Goal: Transaction & Acquisition: Purchase product/service

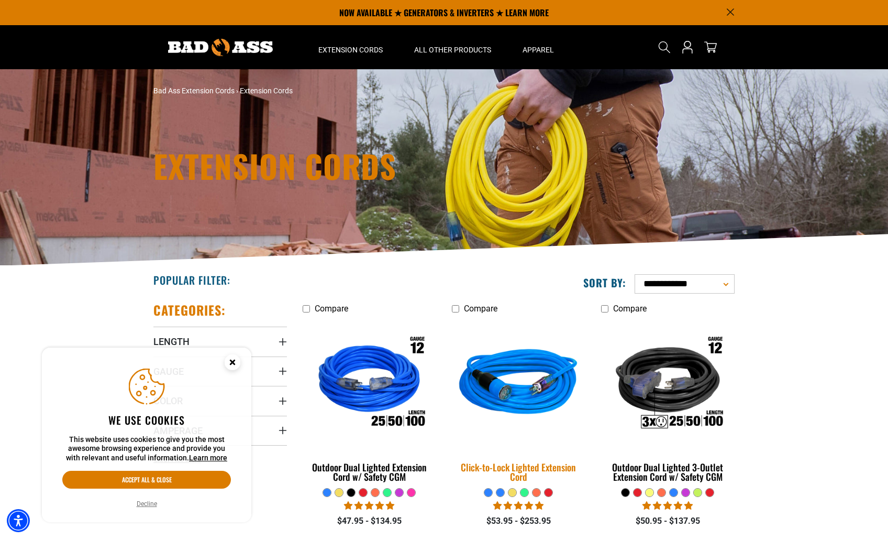
scroll to position [105, 0]
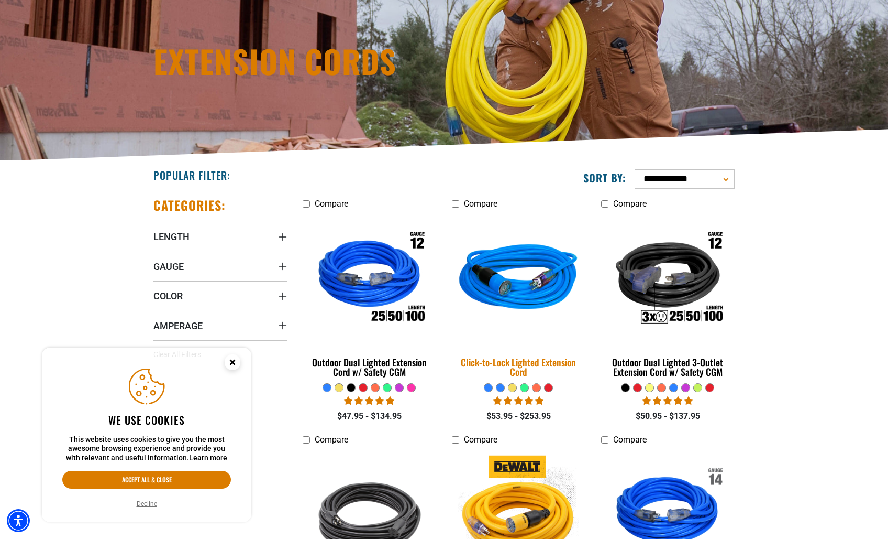
click at [562, 368] on div "Click-to-Lock Lighted Extension Cord" at bounding box center [519, 366] width 134 height 19
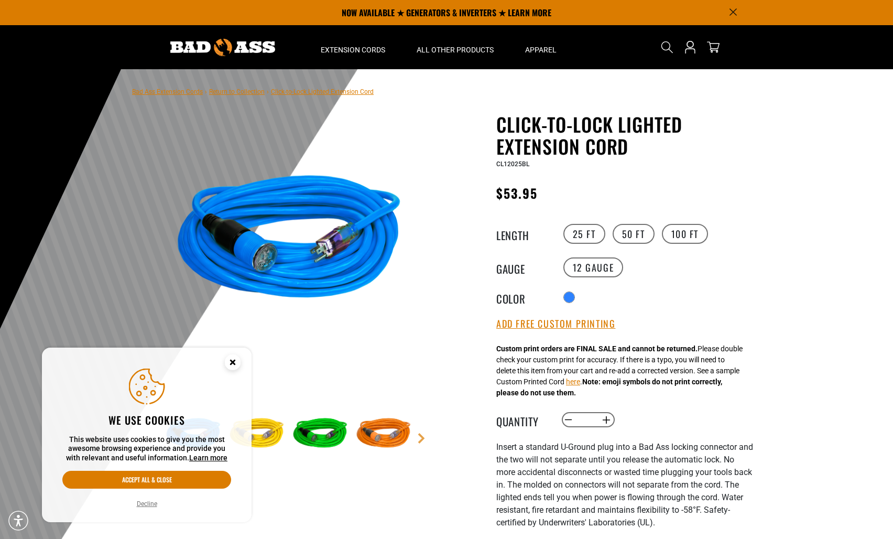
click at [236, 365] on circle "Cookie Consent" at bounding box center [233, 362] width 16 height 16
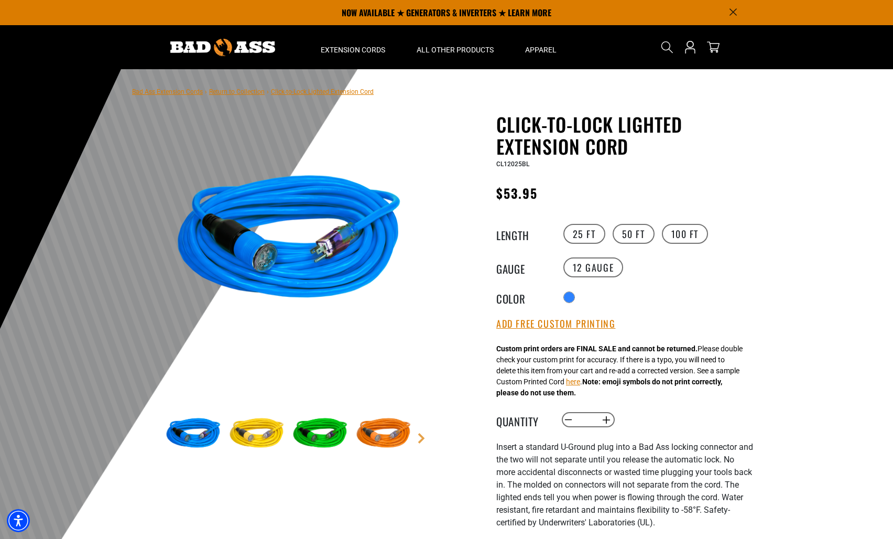
click at [245, 438] on img at bounding box center [256, 433] width 61 height 61
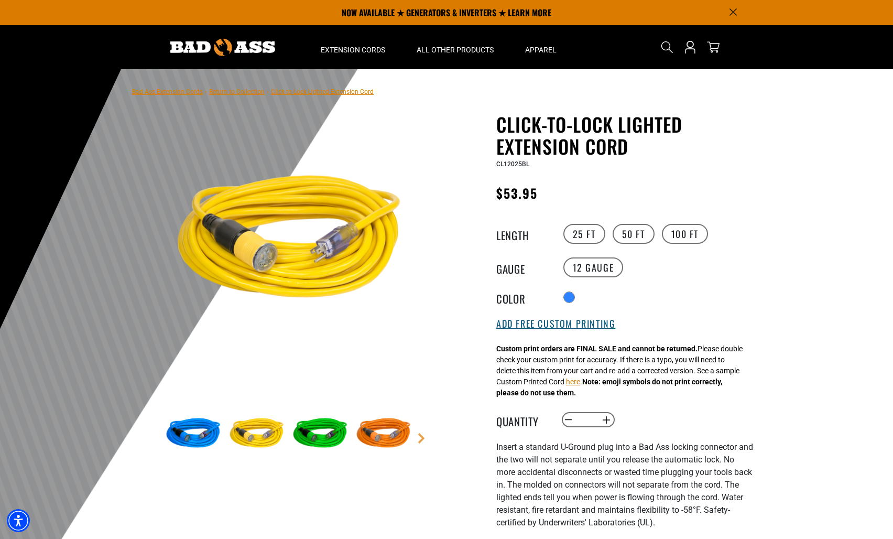
click at [569, 323] on button "Add Free Custom Printing" at bounding box center [555, 324] width 119 height 12
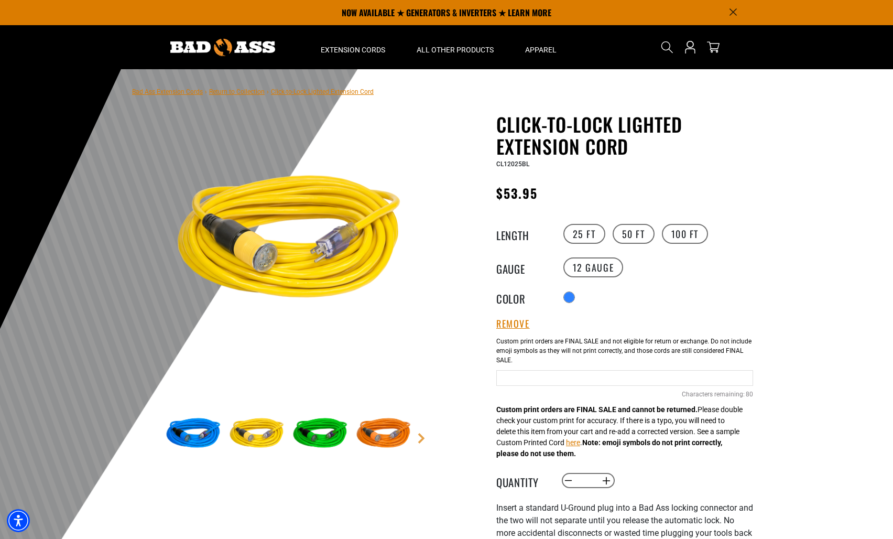
click at [570, 371] on input "Blue Cables" at bounding box center [624, 378] width 257 height 16
type input "*"
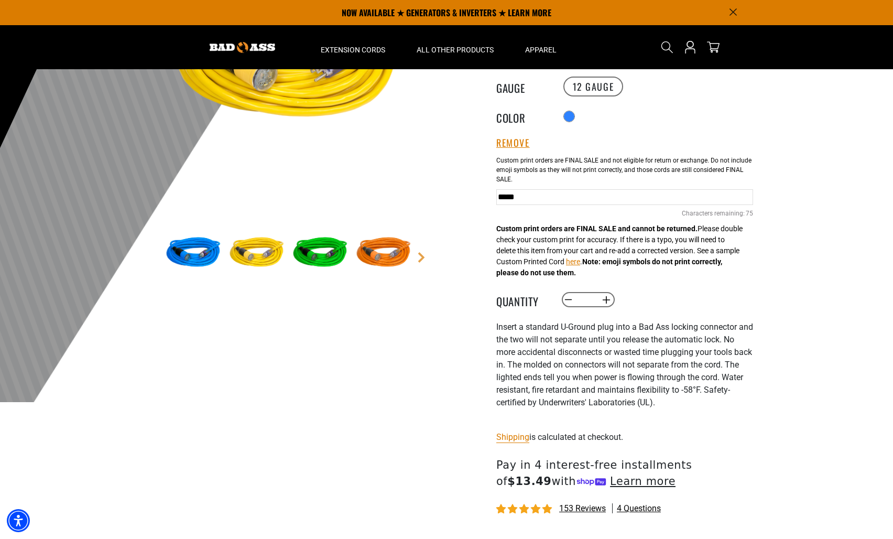
scroll to position [52, 0]
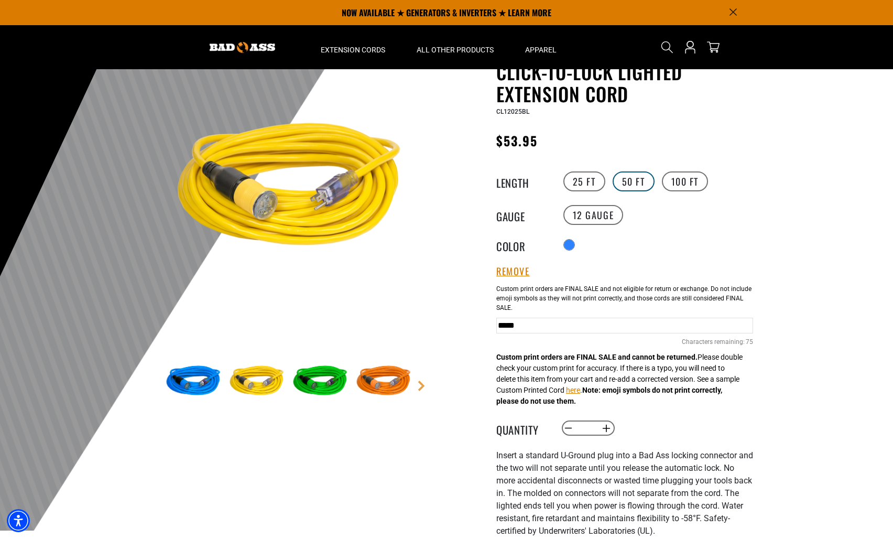
type input "*****"
click at [634, 185] on label "50 FT" at bounding box center [633, 181] width 42 height 20
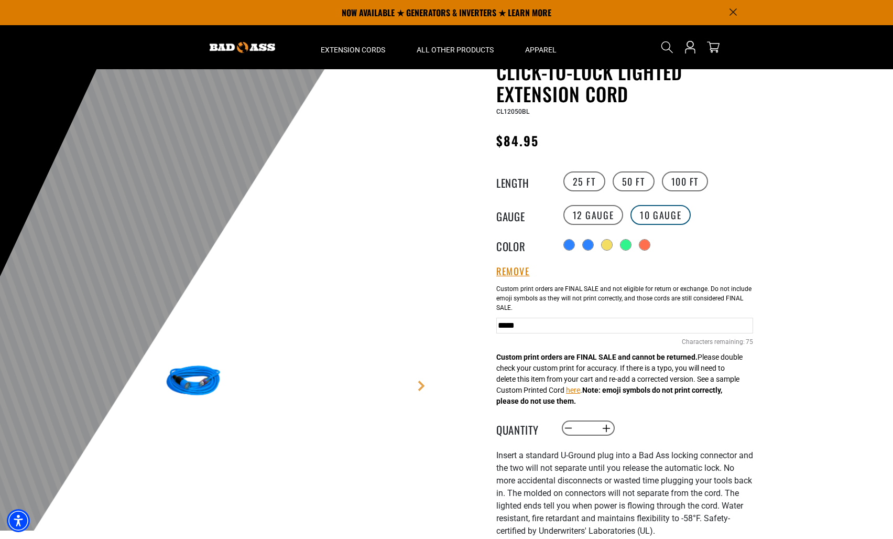
click at [650, 218] on label "10 Gauge products.product.variant_sold_out_or_unavailable" at bounding box center [660, 215] width 60 height 20
click at [577, 182] on label "25 FT" at bounding box center [584, 181] width 42 height 20
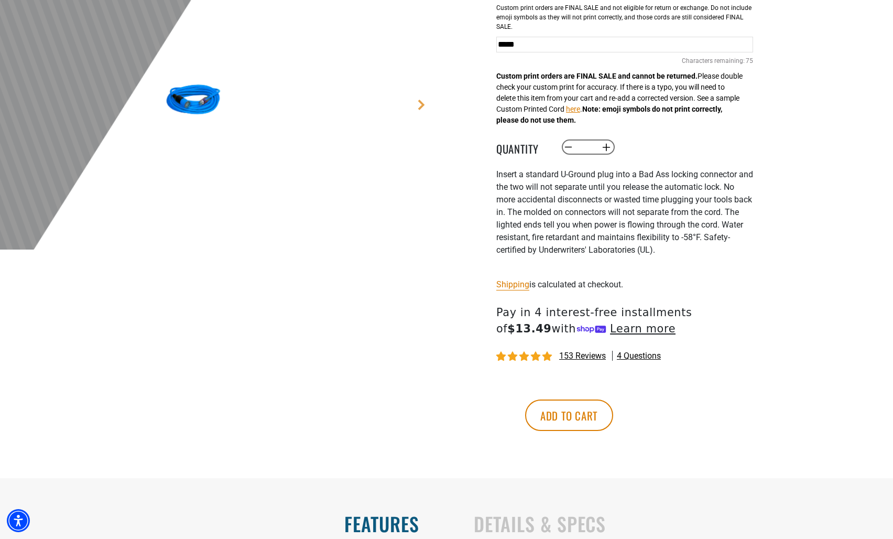
scroll to position [367, 0]
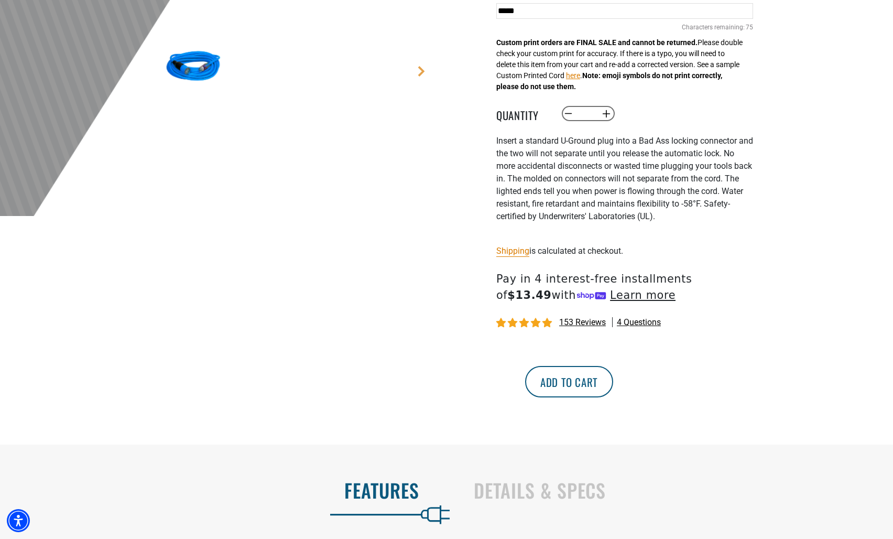
click at [613, 388] on button "Add to cart" at bounding box center [569, 381] width 88 height 31
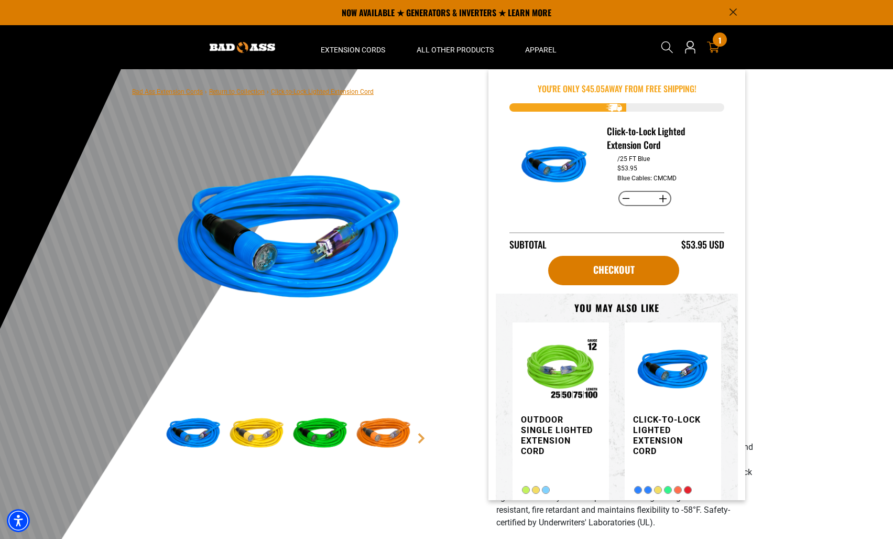
click at [708, 43] on icon at bounding box center [713, 47] width 13 height 13
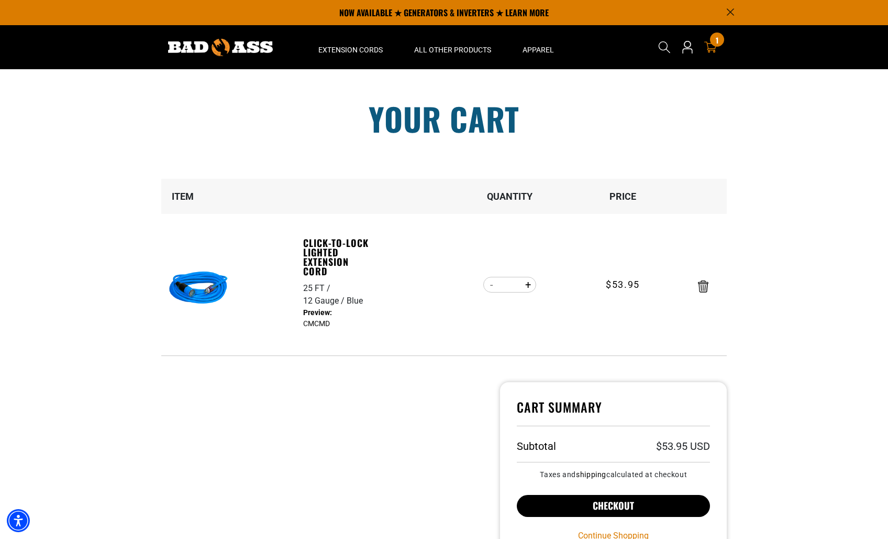
click at [599, 503] on button "Checkout" at bounding box center [613, 506] width 193 height 22
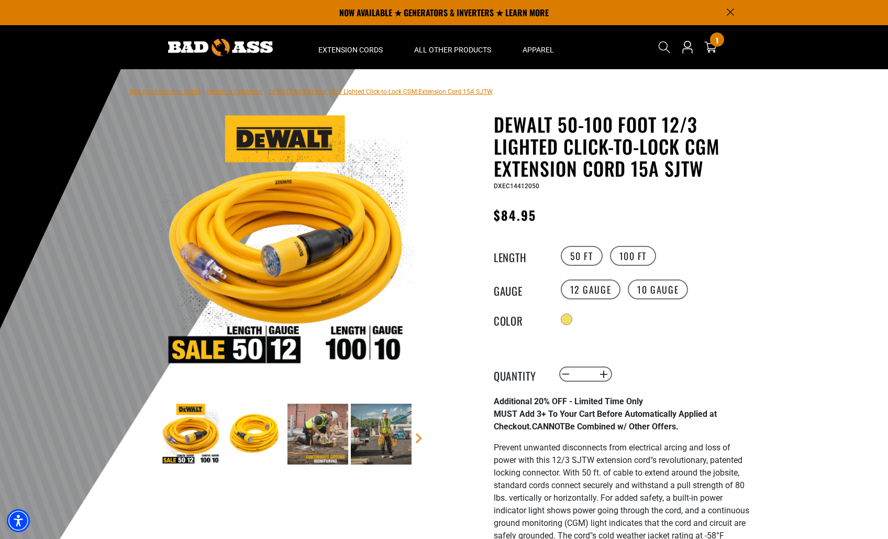
click at [251, 436] on img at bounding box center [254, 433] width 61 height 61
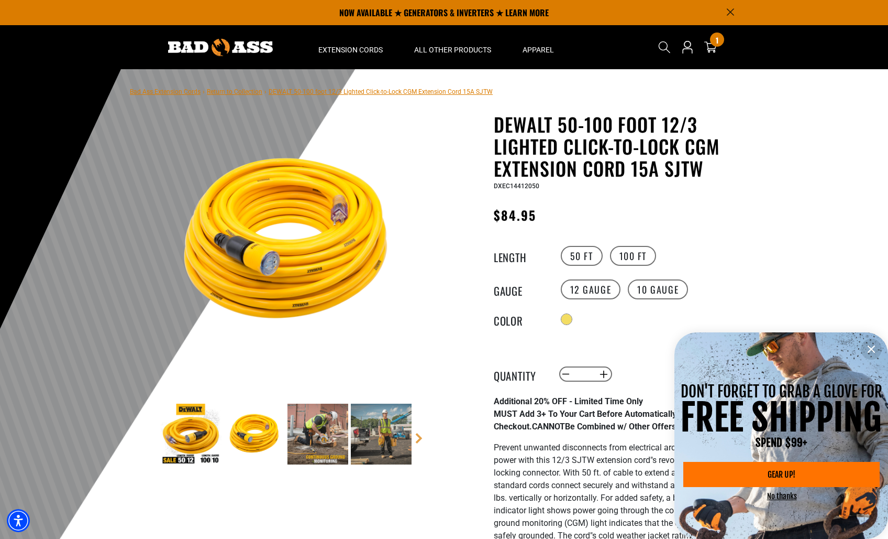
click at [195, 442] on img at bounding box center [191, 433] width 61 height 61
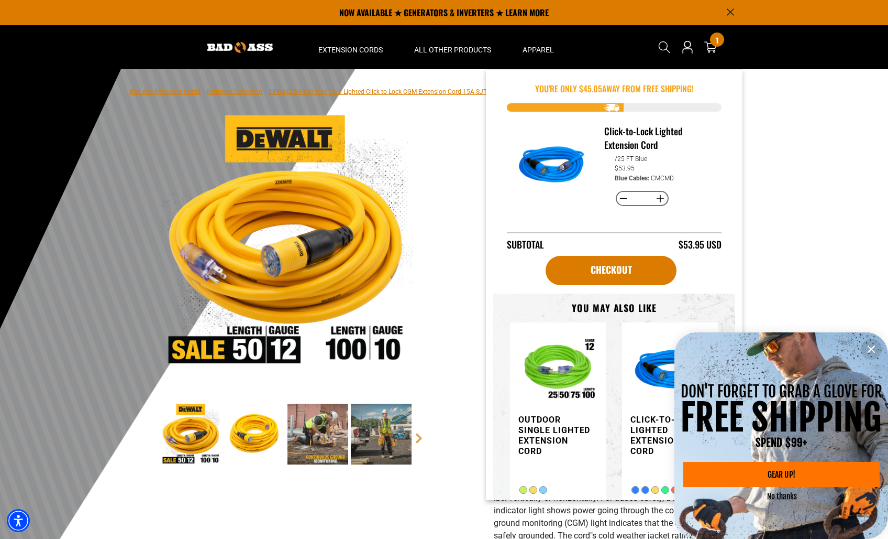
click at [793, 473] on span "GEAR UP!" at bounding box center [782, 474] width 28 height 8
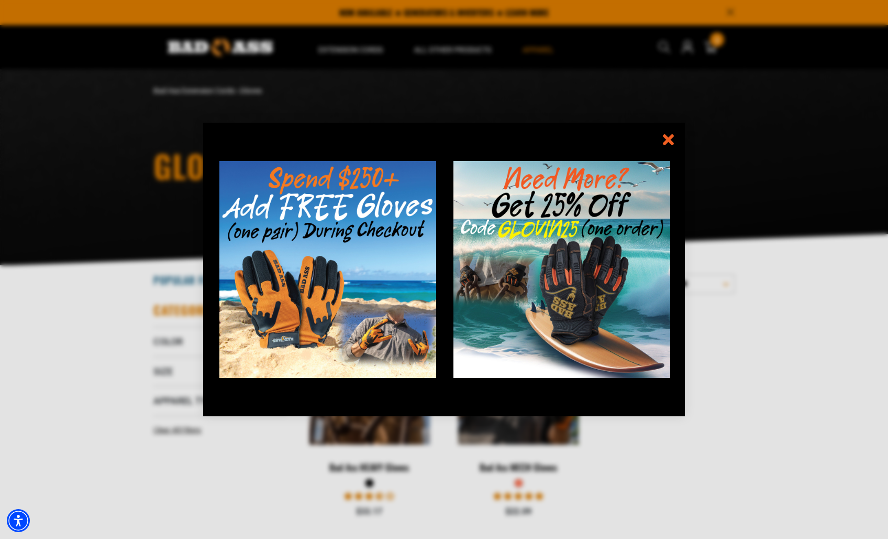
click at [672, 140] on icon "information" at bounding box center [668, 139] width 15 height 15
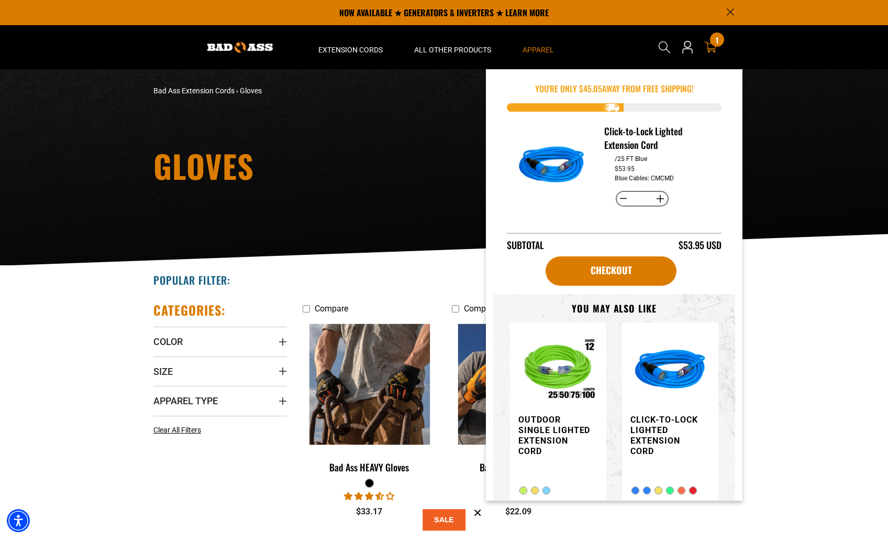
click at [718, 40] on span "1" at bounding box center [717, 40] width 3 height 8
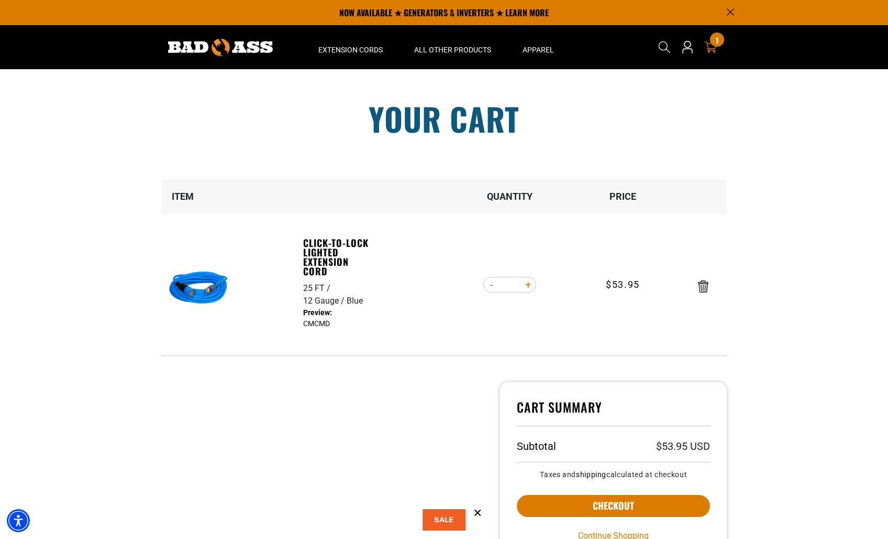
click at [526, 283] on button "Increase quantity for Click-to-Lock Lighted Extension Cord" at bounding box center [528, 285] width 16 height 18
type input "*"
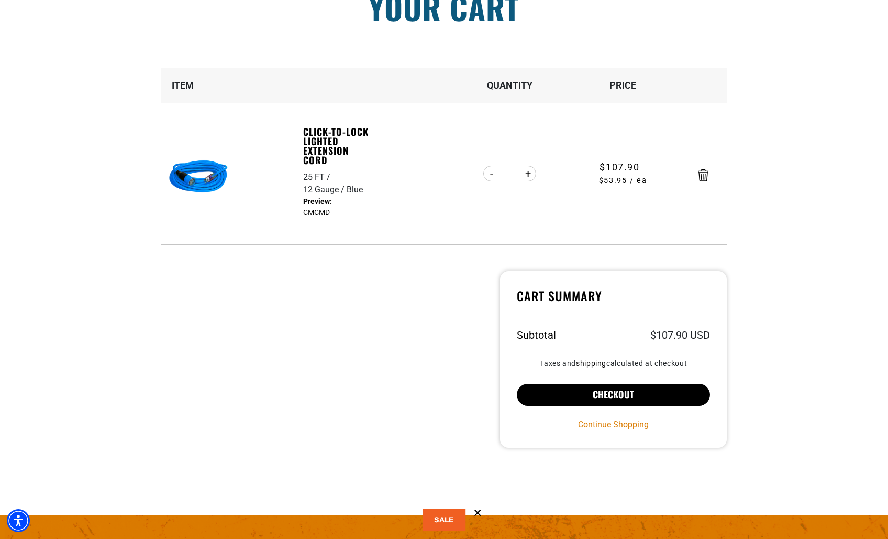
scroll to position [157, 0]
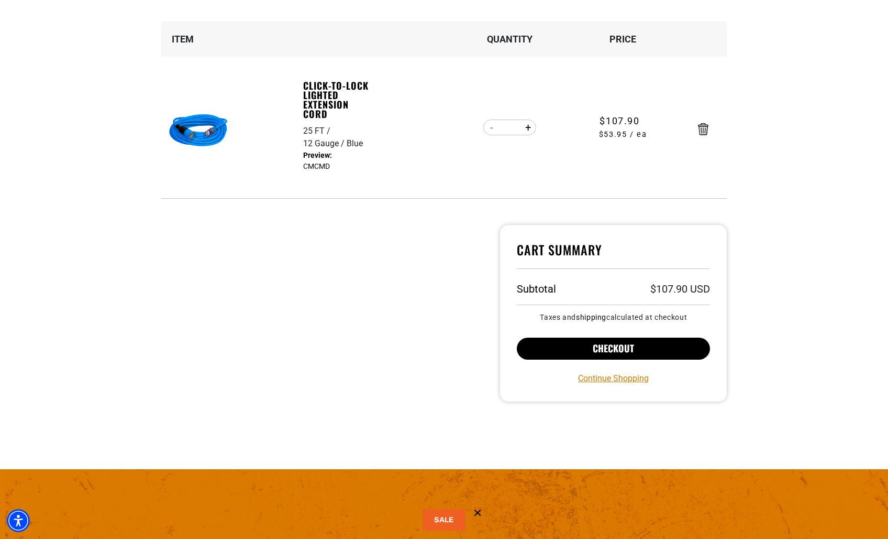
click at [580, 357] on button "Checkout" at bounding box center [613, 348] width 193 height 22
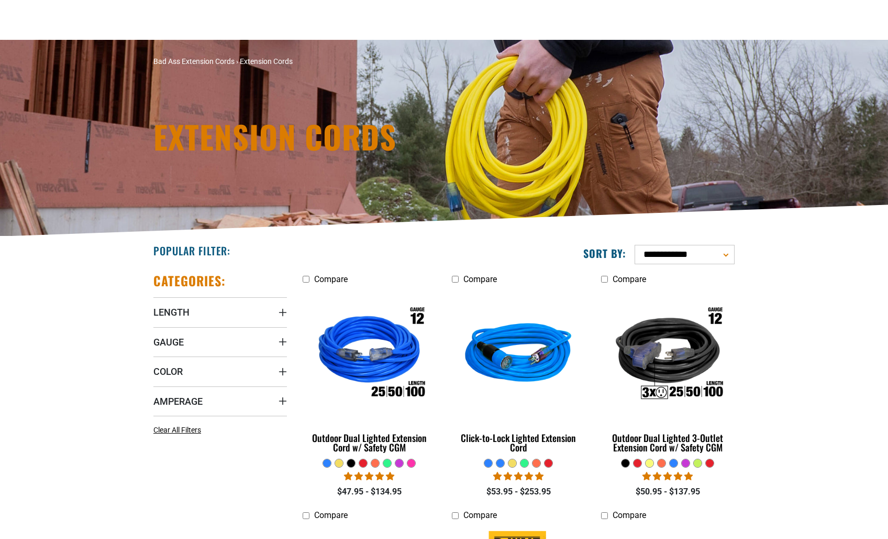
scroll to position [157, 0]
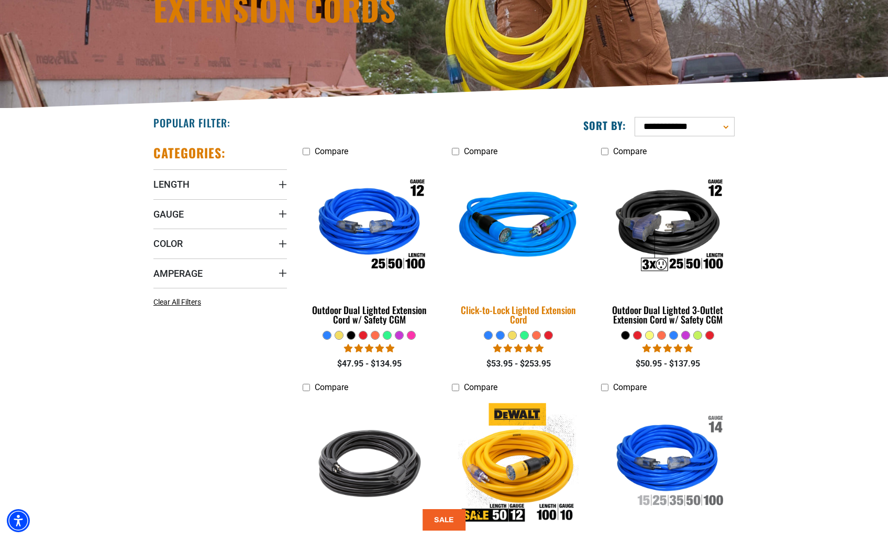
click at [542, 314] on div "Click-to-Lock Lighted Extension Cord" at bounding box center [519, 314] width 134 height 19
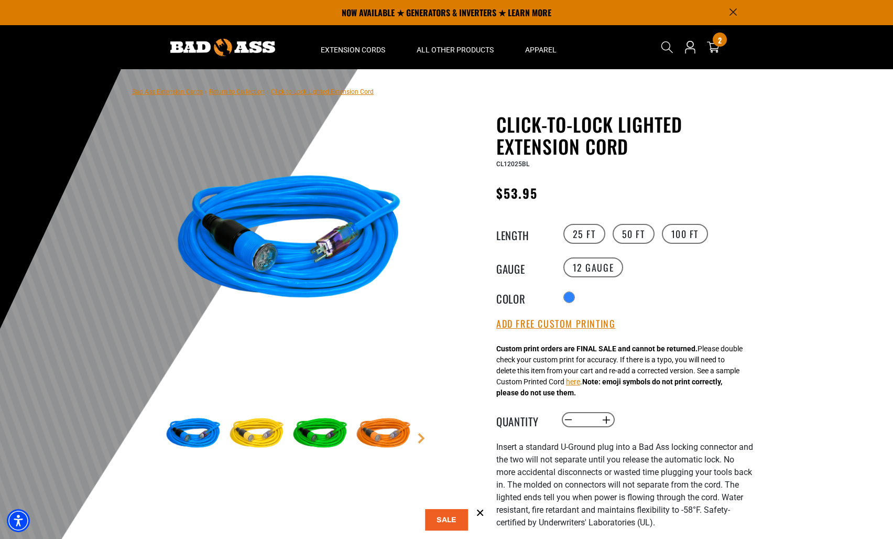
click at [327, 436] on img at bounding box center [320, 433] width 61 height 61
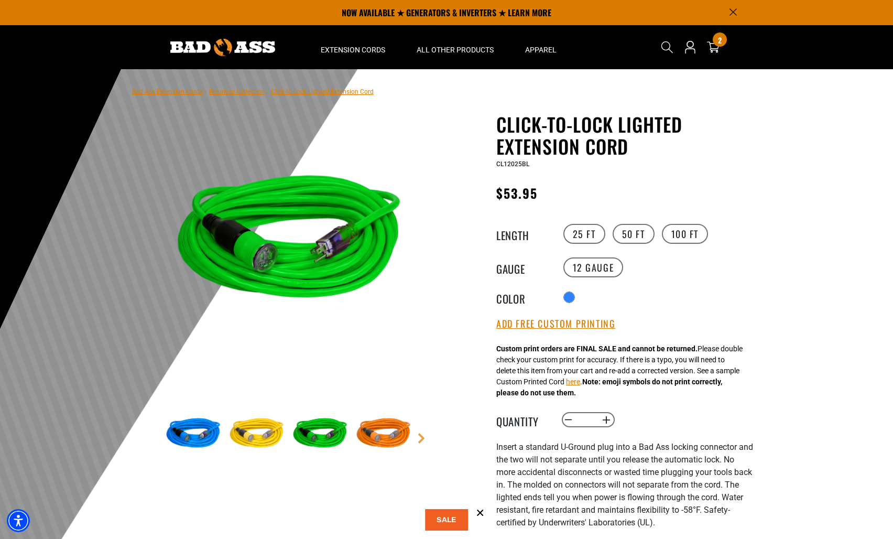
click at [374, 427] on img at bounding box center [383, 433] width 61 height 61
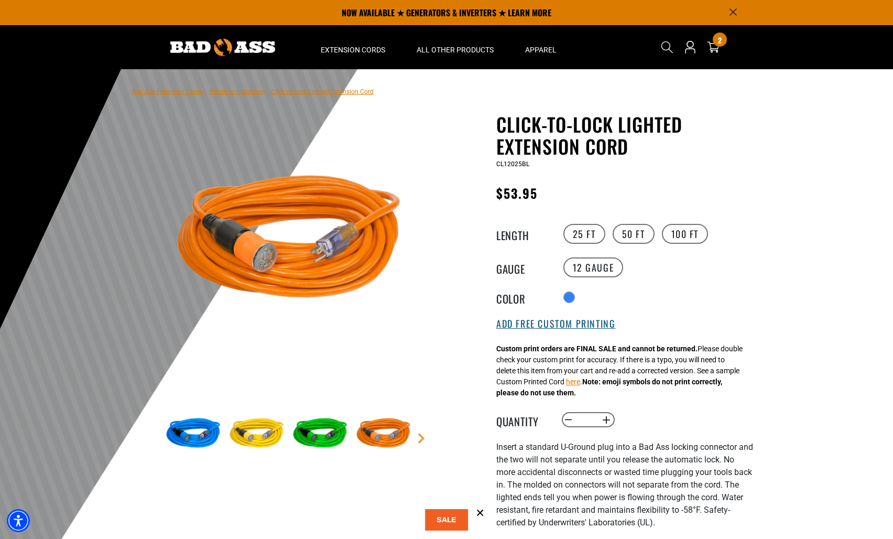
click at [565, 328] on button "Add Free Custom Printing" at bounding box center [555, 324] width 119 height 12
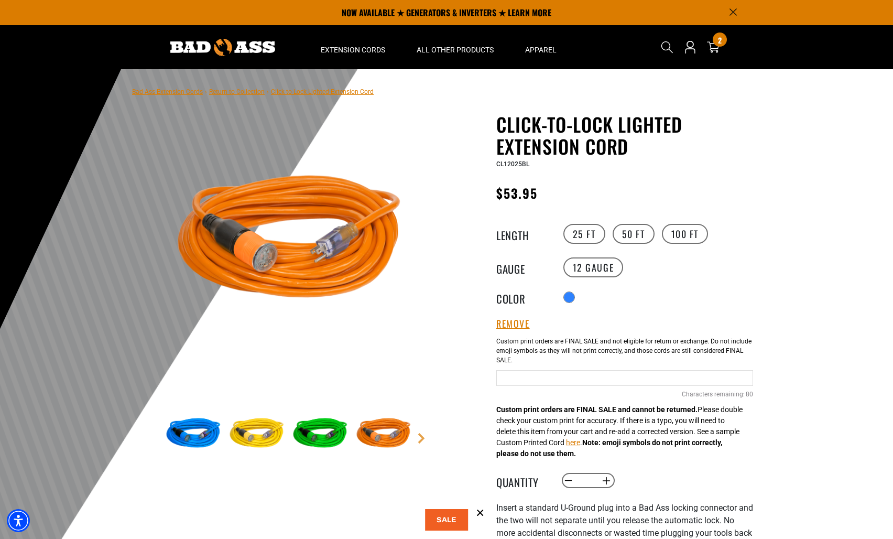
click at [565, 377] on input "Blue Cables" at bounding box center [624, 378] width 257 height 16
type input "*****"
click at [627, 232] on label "50 FT" at bounding box center [633, 234] width 42 height 20
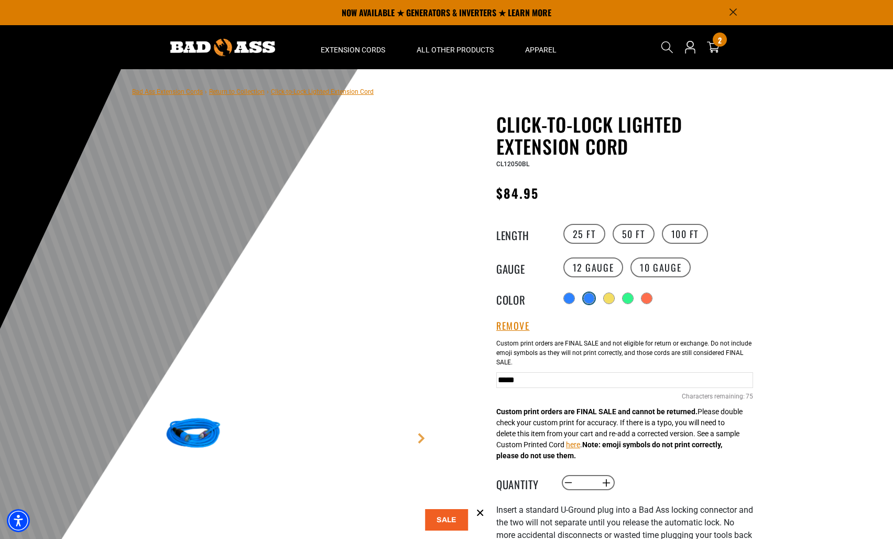
click at [594, 301] on div "products.product.variant_sold_out_or_unavailable" at bounding box center [589, 298] width 10 height 10
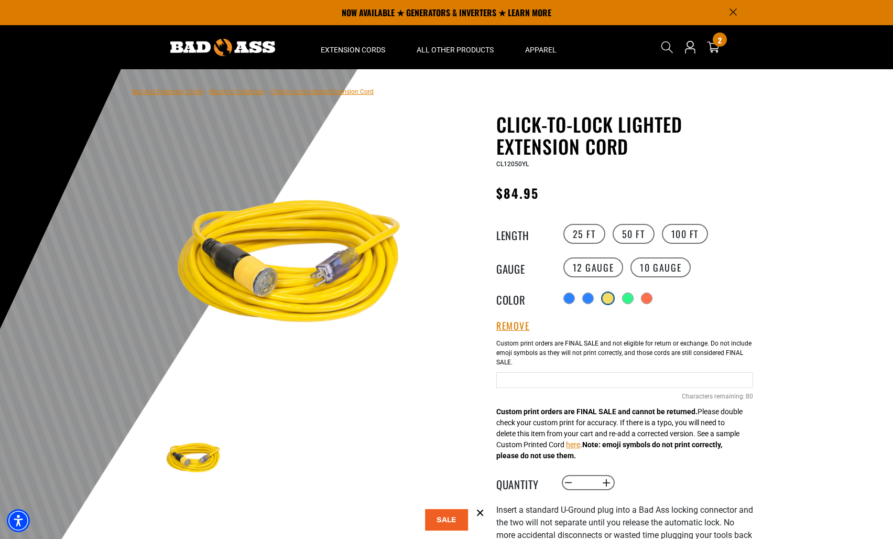
click at [607, 301] on div "products.product.variant_sold_out_or_unavailable" at bounding box center [607, 298] width 10 height 10
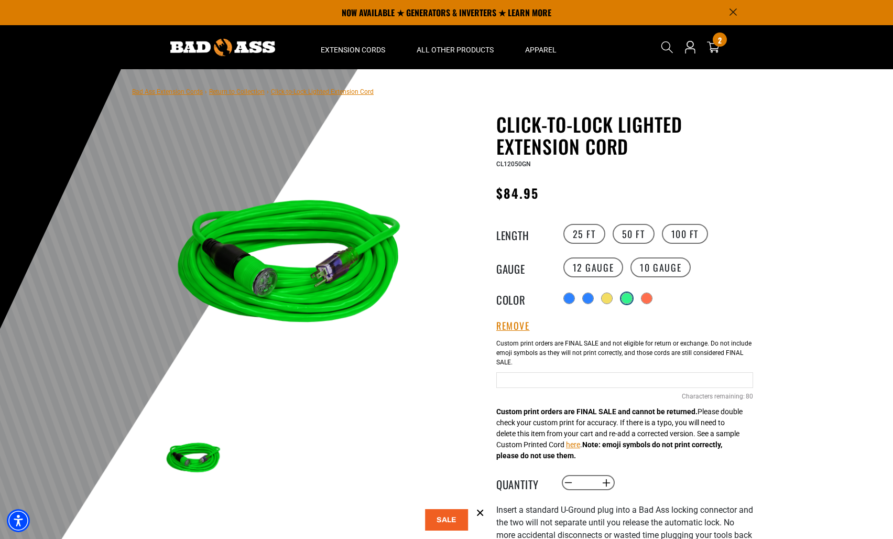
click at [624, 300] on div "products.product.variant_sold_out_or_unavailable" at bounding box center [627, 298] width 12 height 12
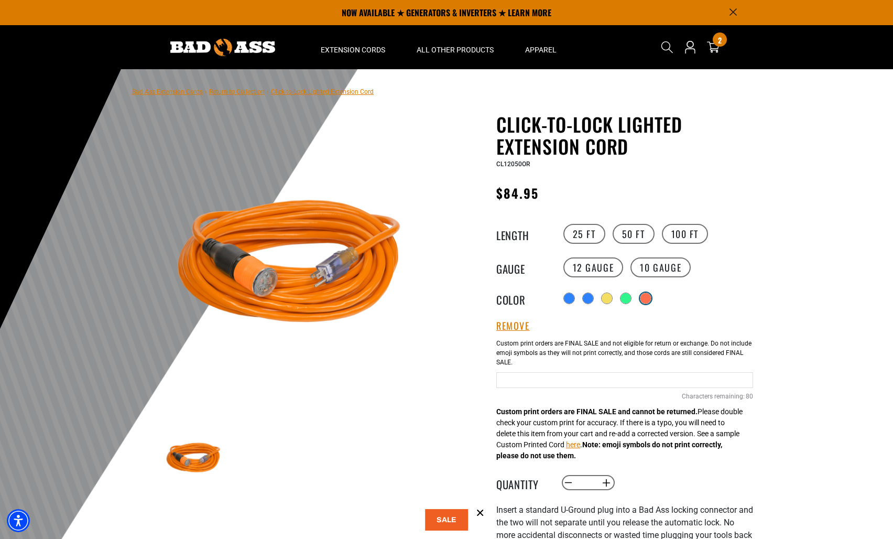
click at [651, 301] on div "products.product.variant_sold_out_or_unavailable" at bounding box center [645, 298] width 10 height 10
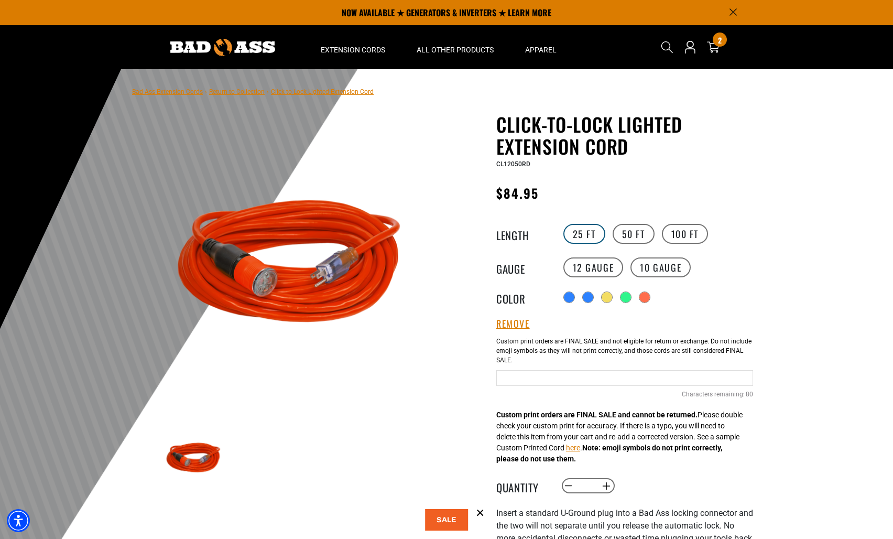
click at [590, 241] on label "25 FT" at bounding box center [584, 234] width 42 height 20
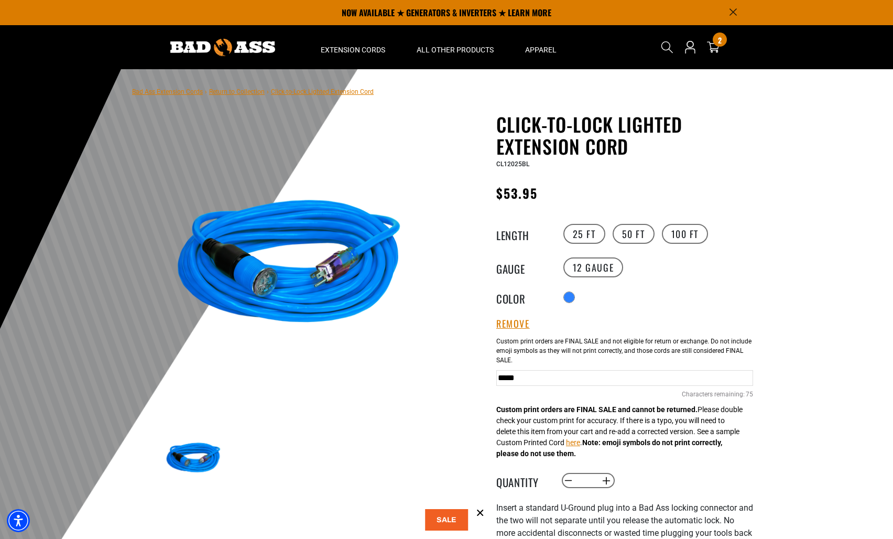
click at [581, 293] on div "Radio button products.product.variant_sold_out_or_unavailable products.product.…" at bounding box center [657, 297] width 193 height 17
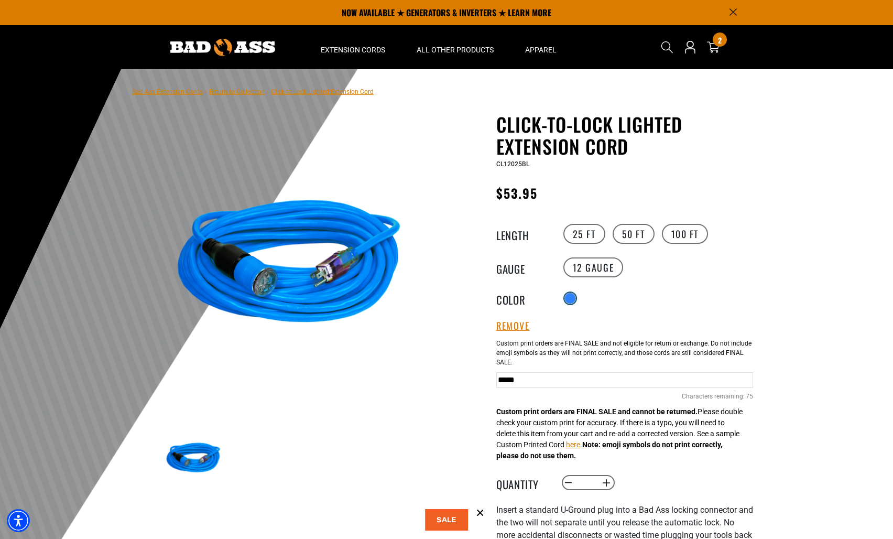
click at [573, 298] on div at bounding box center [570, 298] width 10 height 10
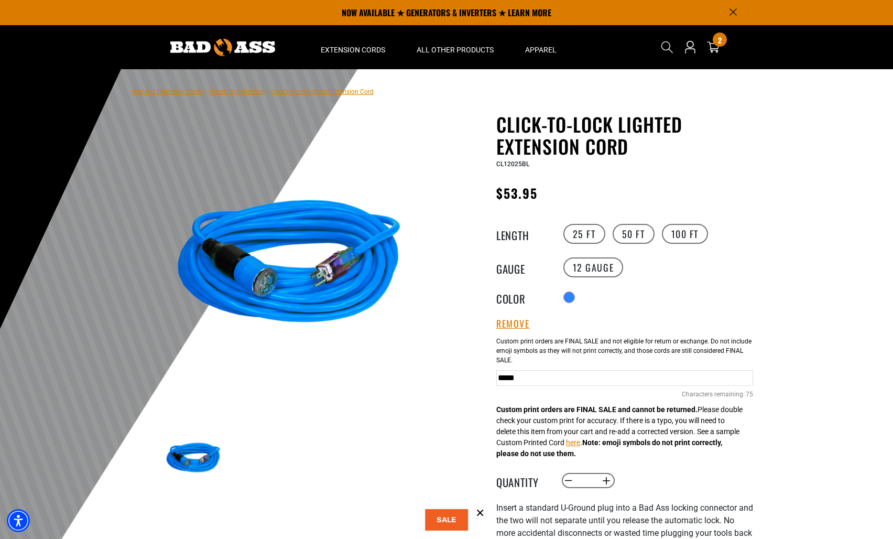
click at [562, 299] on div "Radio button products.product.variant_sold_out_or_unavailable products.product.…" at bounding box center [657, 297] width 193 height 17
click at [506, 324] on button "Remove" at bounding box center [513, 324] width 34 height 12
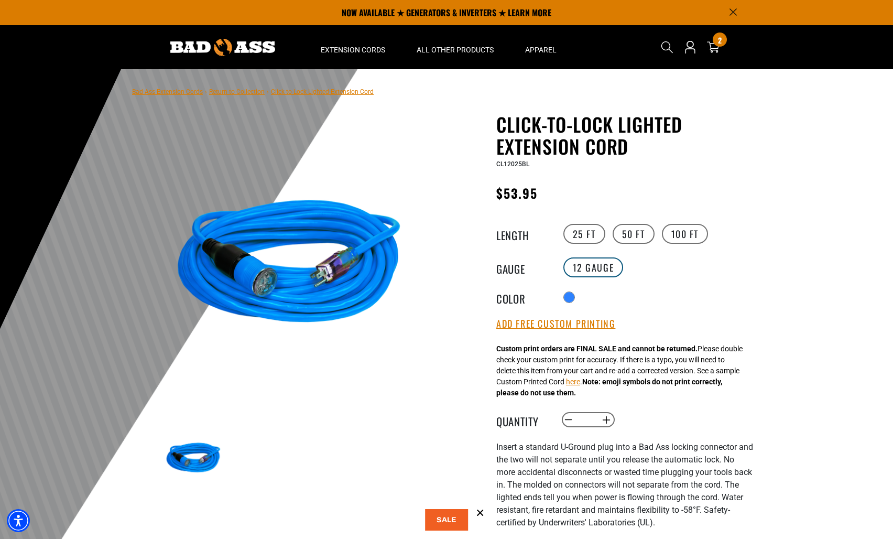
click at [598, 269] on label "12 Gauge" at bounding box center [593, 267] width 60 height 20
click at [567, 299] on div at bounding box center [570, 298] width 10 height 10
click at [304, 92] on span "Click-to-Lock Lighted Extension Cord" at bounding box center [322, 91] width 103 height 7
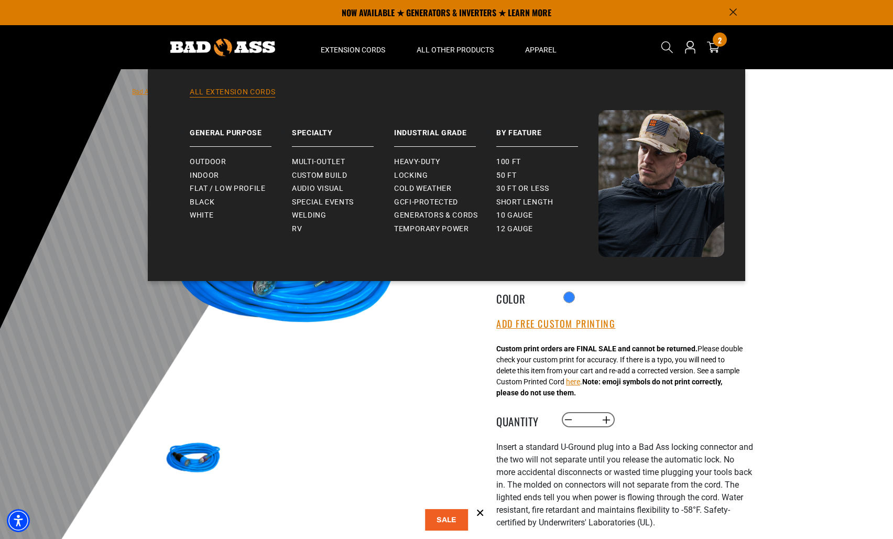
click at [207, 91] on link "All Extension Cords" at bounding box center [446, 98] width 555 height 23
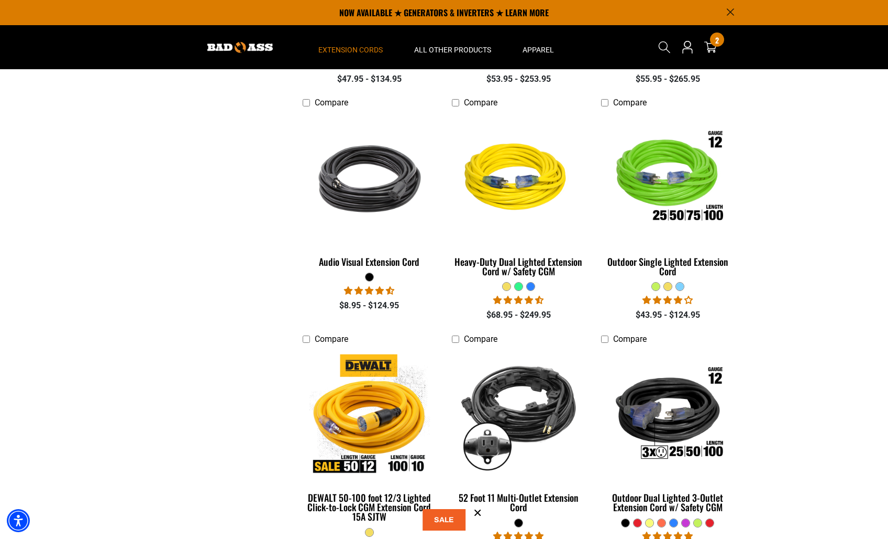
scroll to position [314, 0]
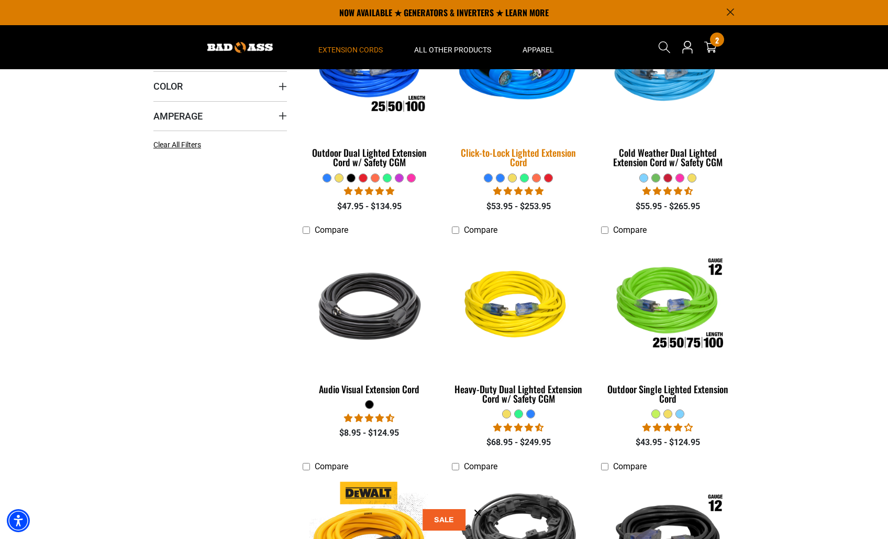
click at [544, 152] on div "Click-to-Lock Lighted Extension Cord" at bounding box center [519, 157] width 134 height 19
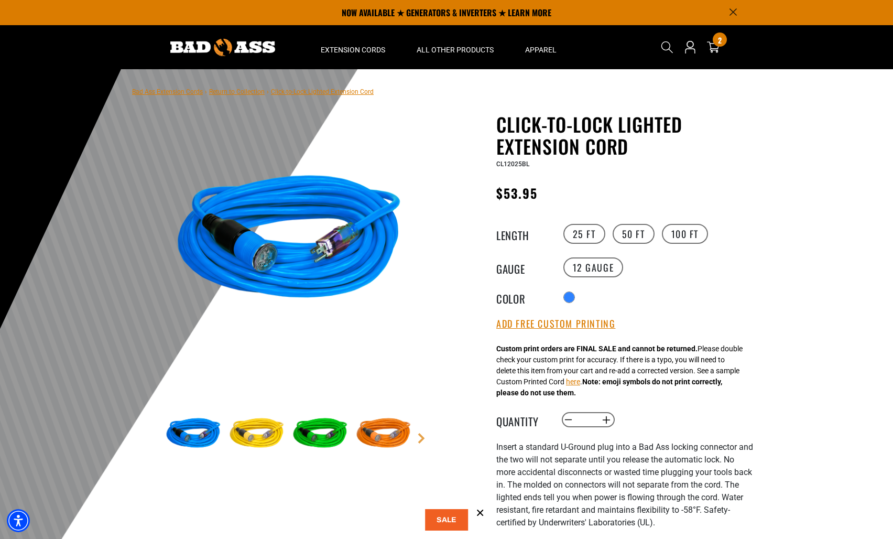
click at [323, 445] on img at bounding box center [320, 433] width 61 height 61
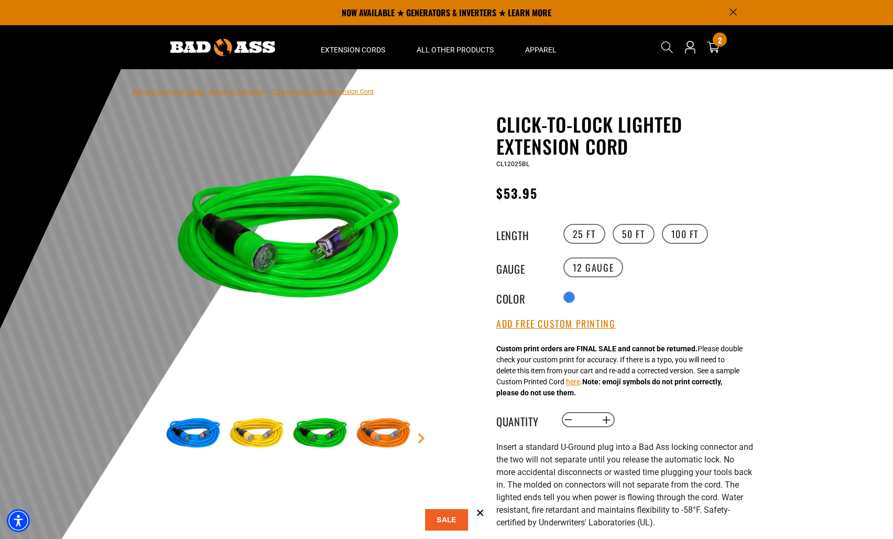
click at [266, 428] on img at bounding box center [256, 433] width 61 height 61
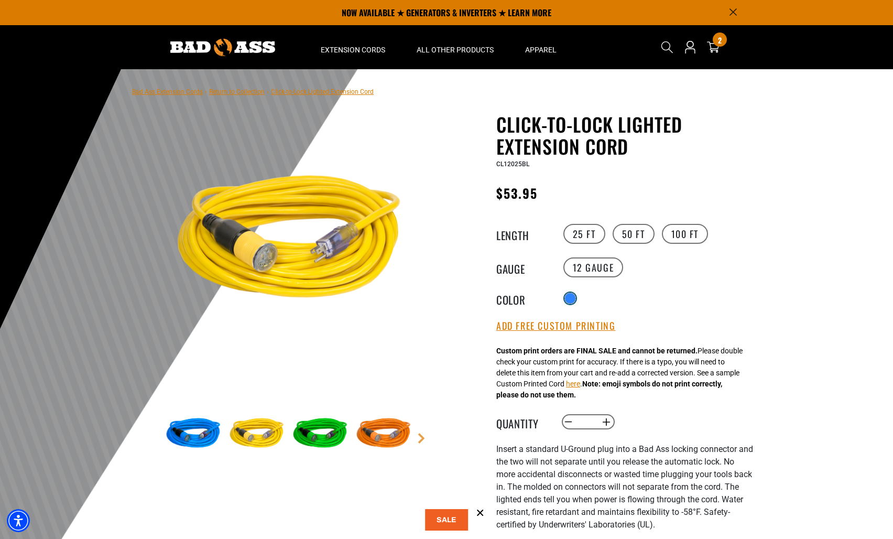
click at [573, 295] on div at bounding box center [570, 298] width 10 height 10
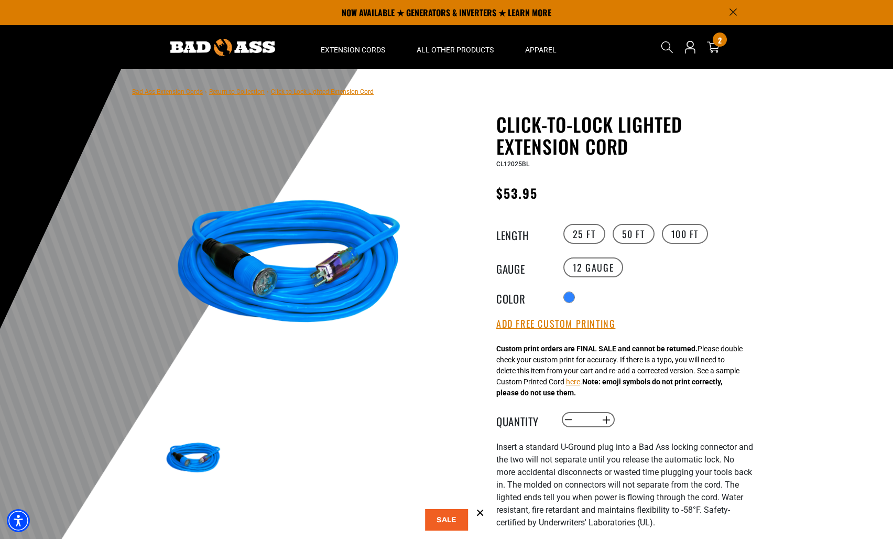
click at [596, 297] on div "Radio button products.product.variant_sold_out_or_unavailable products.product.…" at bounding box center [657, 297] width 193 height 17
click at [194, 458] on img at bounding box center [193, 458] width 61 height 61
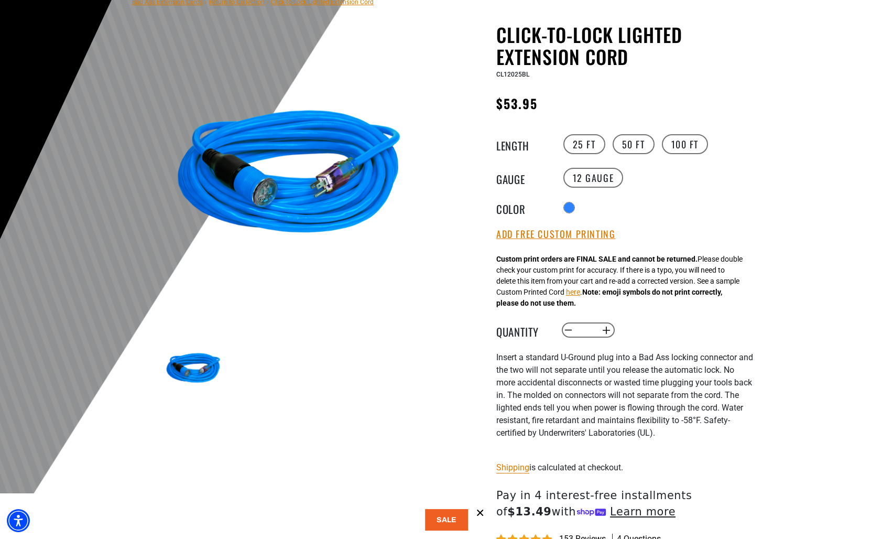
scroll to position [105, 0]
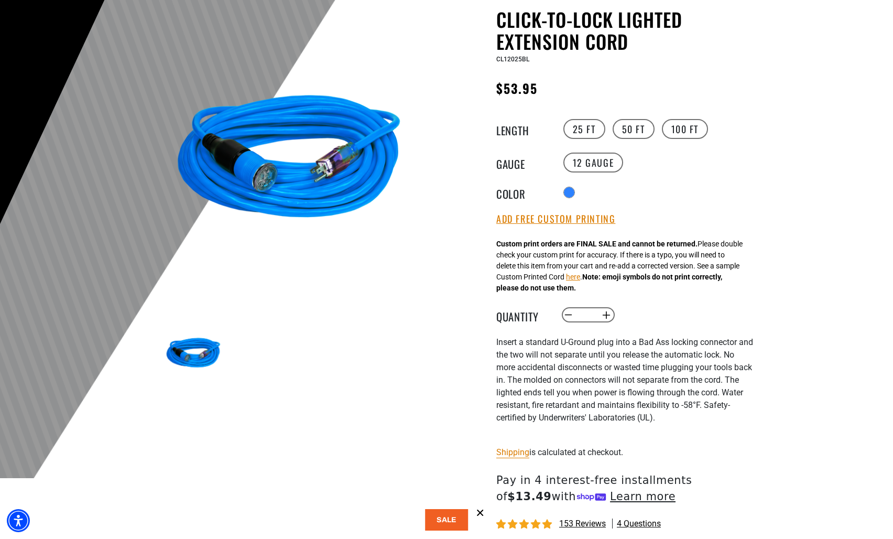
click at [448, 521] on button at bounding box center [446, 519] width 43 height 21
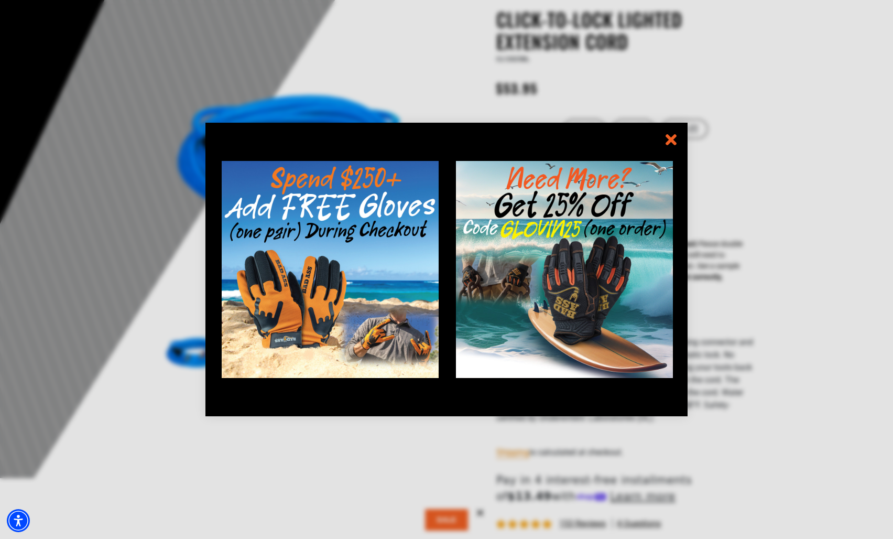
click at [670, 141] on icon "information" at bounding box center [671, 140] width 8 height 8
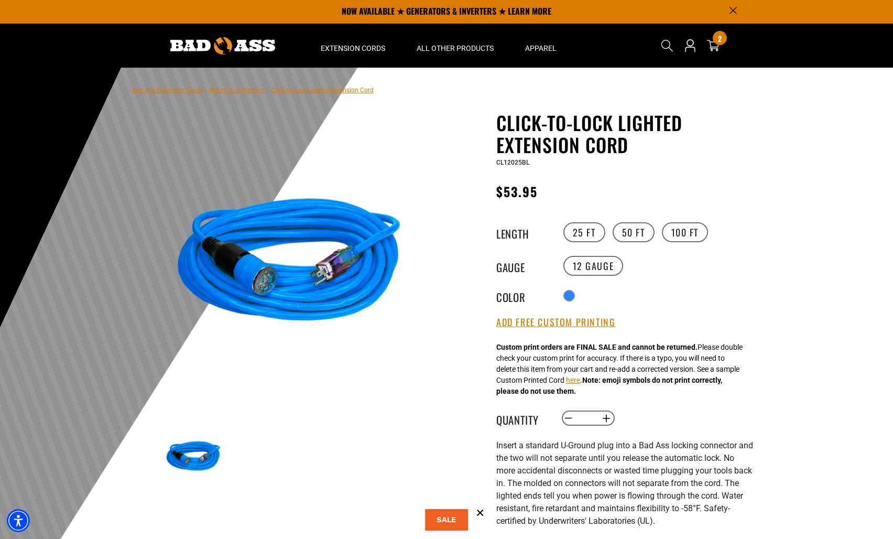
scroll to position [0, 0]
